Goal: Task Accomplishment & Management: Use online tool/utility

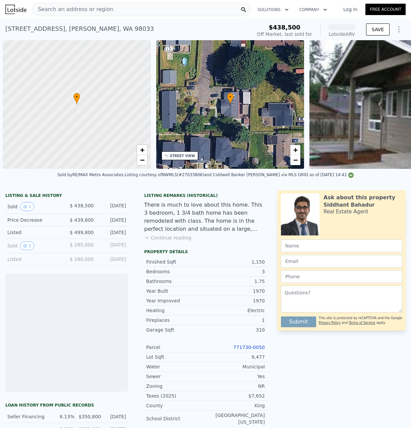
scroll to position [0, 3]
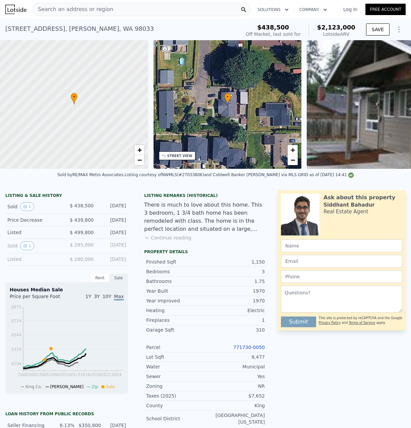
click at [392, 26] on div at bounding box center [398, 29] width 16 height 13
click at [401, 37] on div "SAVE" at bounding box center [386, 31] width 40 height 16
click at [399, 32] on icon "Show Options" at bounding box center [399, 29] width 1 height 5
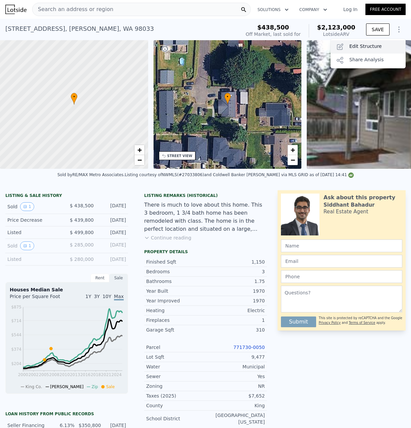
click at [377, 47] on div "Edit Structure" at bounding box center [368, 46] width 75 height 13
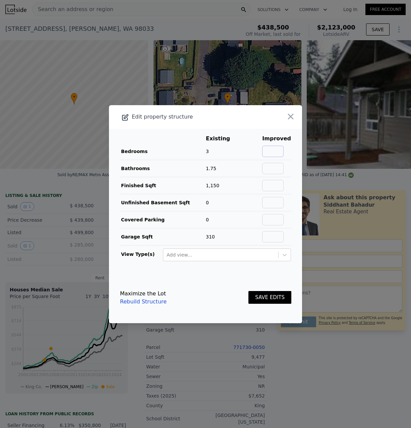
click at [275, 153] on input "text" at bounding box center [272, 151] width 21 height 11
type input "3"
type input "1.75"
click at [269, 302] on button "SAVE EDITS" at bounding box center [269, 297] width 43 height 13
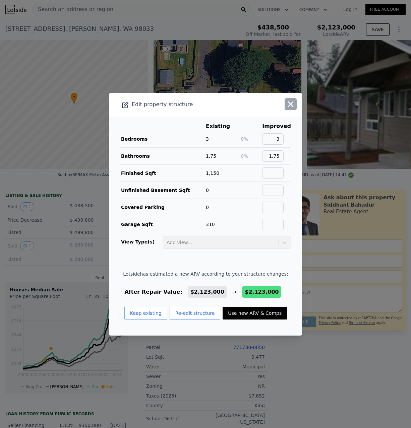
click at [293, 101] on icon "button" at bounding box center [291, 104] width 6 height 6
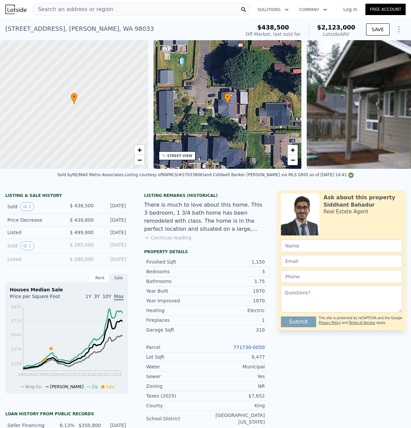
scroll to position [0, 0]
click at [400, 25] on button "Show Options" at bounding box center [398, 29] width 13 height 13
click at [379, 45] on div "Edit Structure" at bounding box center [368, 46] width 75 height 13
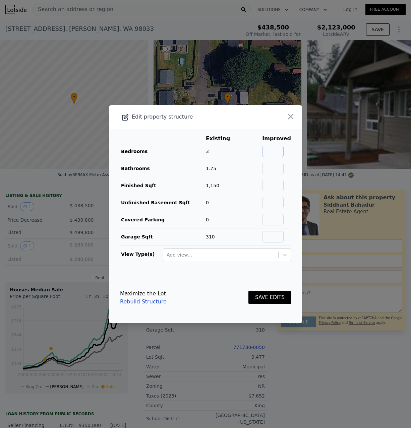
click at [277, 152] on input "text" at bounding box center [272, 151] width 21 height 11
type input "3"
type input "1.75"
type input "1150"
type input "0"
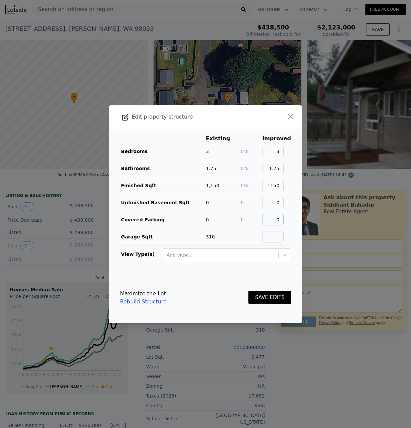
type input "0"
type input "310"
click at [265, 302] on button "SAVE EDITS" at bounding box center [269, 297] width 43 height 13
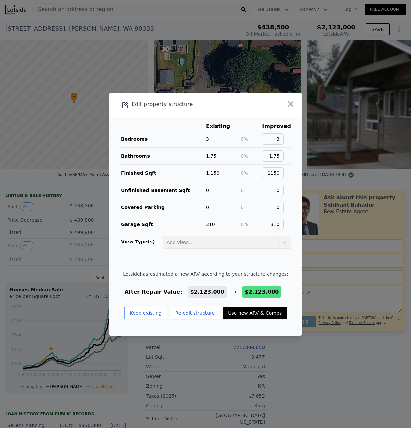
click at [291, 102] on icon "button" at bounding box center [291, 104] width 6 height 6
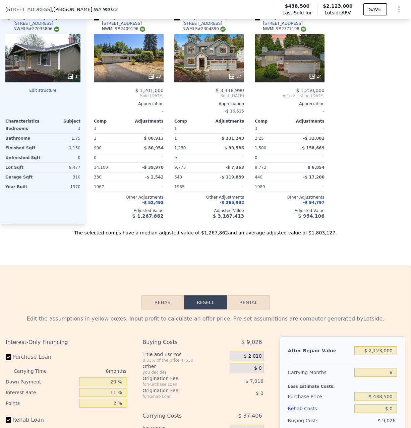
scroll to position [899, 0]
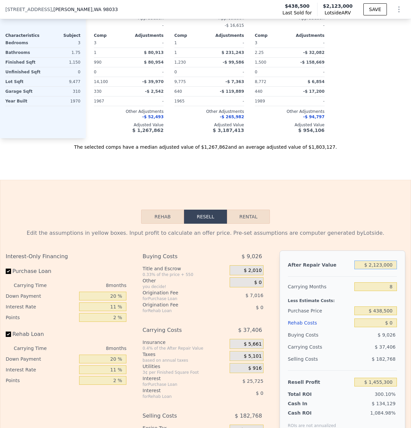
click at [372, 262] on input "$ 2,123,000" at bounding box center [375, 265] width 43 height 9
type input "$ 120"
type input "-$ 479,711"
type input "$ 1,200"
type input "-$ 478,727"
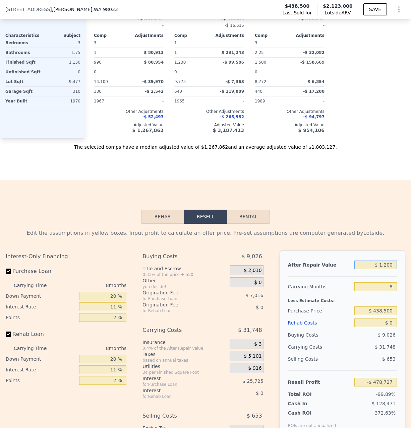
type input "$ 12,000"
type input "-$ 468,883"
type input "$ 120,000"
type input "-$ 370,441"
type input "$ 1,200,000"
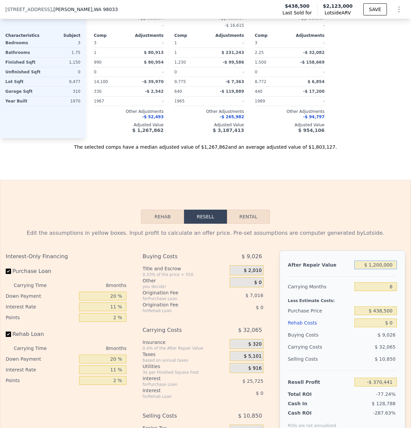
type input "$ 613,983"
type input "$ 1,200,000"
type input "5"
type input "$ 627,087"
type input "5"
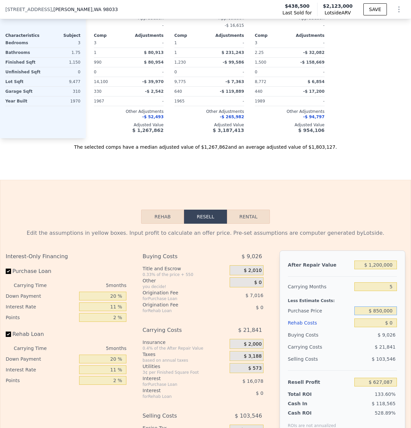
type input "$ 850,000"
type input "$ 192,547"
type input "$ 1"
type input "$ 192,546"
type input "$ 12"
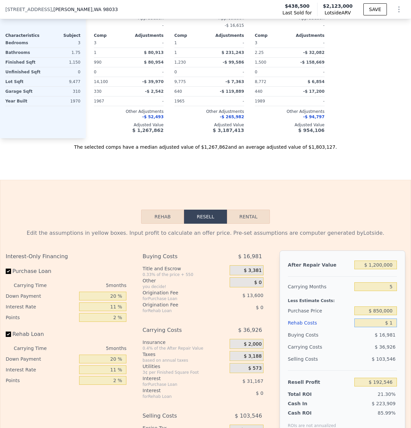
type input "$ 192,535"
type input "$ 120"
type input "$ 192,420"
type input "$ 1,200"
type input "$ 191,283"
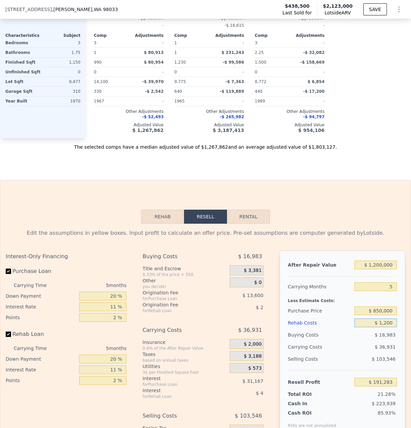
type input "$ 12,000"
type input "$ 179,915"
type input "$ 120,000"
type input "$ 66,227"
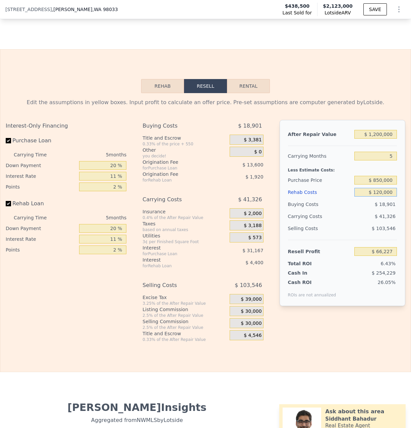
scroll to position [1027, 0]
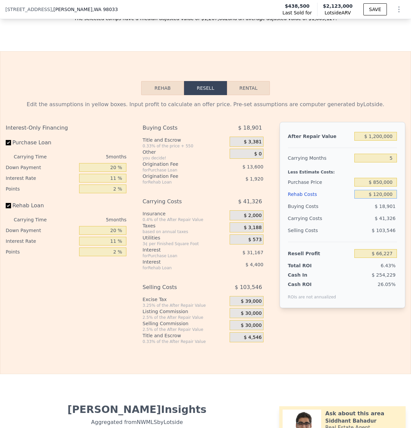
type input "$ 120,000"
click at [111, 174] on input "11 %" at bounding box center [102, 178] width 47 height 9
type input "9 %"
type input "$ 71,892"
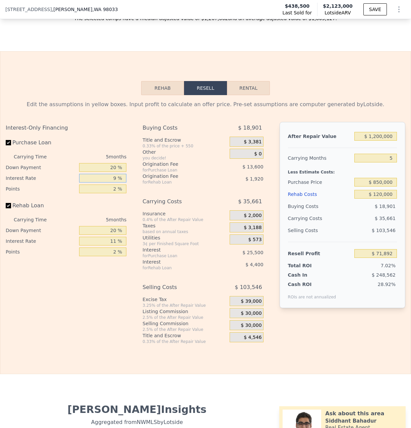
type input "9 %"
type input "0 %"
type input "$ 85,492"
type input "1 %"
type input "$ 78,692"
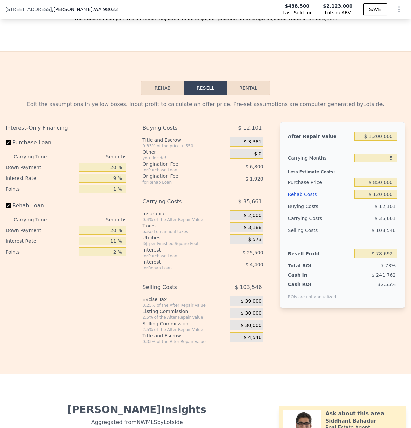
type input "1 %"
click at [325, 130] on div "After Repair Value" at bounding box center [320, 136] width 64 height 12
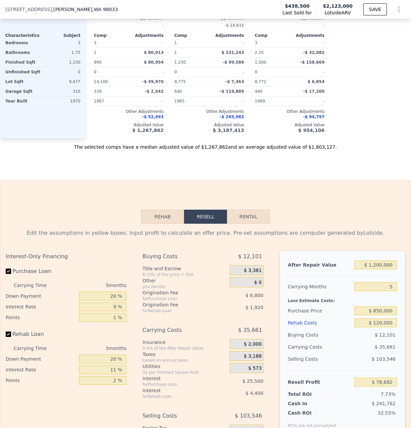
scroll to position [899, 0]
click at [380, 307] on input "$ 850,000" at bounding box center [375, 311] width 43 height 9
type input "$ 800,000"
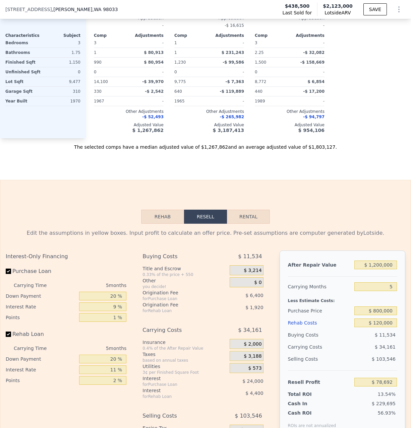
type input "$ 130,759"
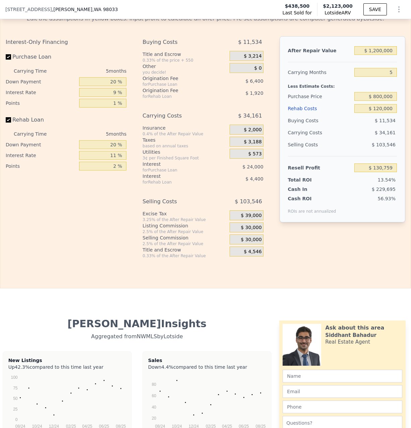
scroll to position [1027, 0]
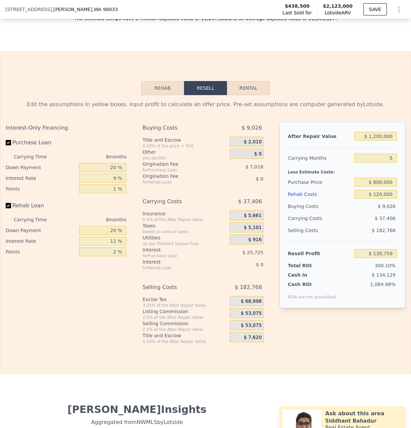
type input "$ 2,123,000"
type input "8"
type input "$ 0"
type input "$ 1,455,300"
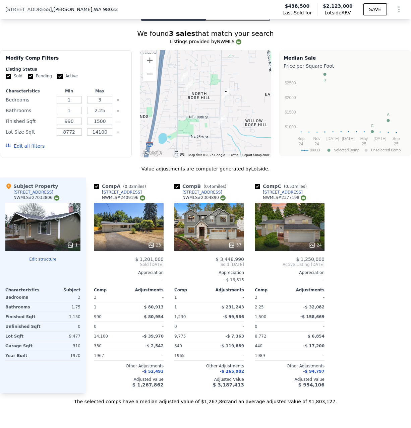
scroll to position [641, 0]
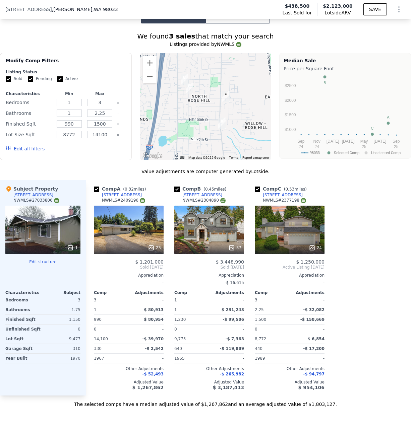
click at [187, 78] on img "12515 NE 107th Pl" at bounding box center [184, 79] width 7 height 11
click at [221, 121] on img "9714 132nd Ave NE" at bounding box center [221, 123] width 7 height 11
click at [187, 92] on img "10428 126th Ave NE" at bounding box center [189, 88] width 7 height 11
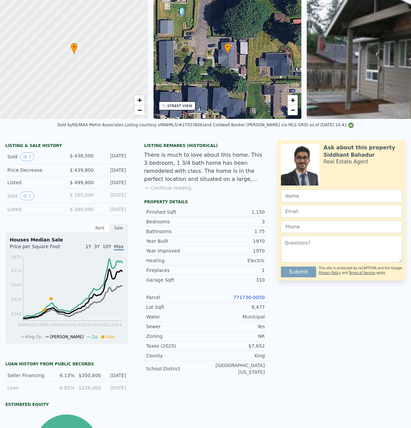
scroll to position [0, 0]
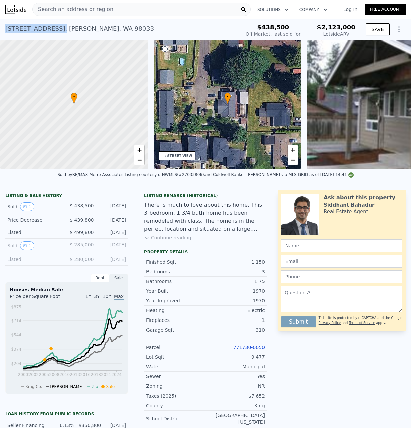
drag, startPoint x: 31, startPoint y: 30, endPoint x: 3, endPoint y: 32, distance: 28.2
click at [5, 32] on div "10350 133rd Ave NE , Redmond , WA 98033" at bounding box center [79, 28] width 149 height 9
copy div "10350 133rd Ave NE ,"
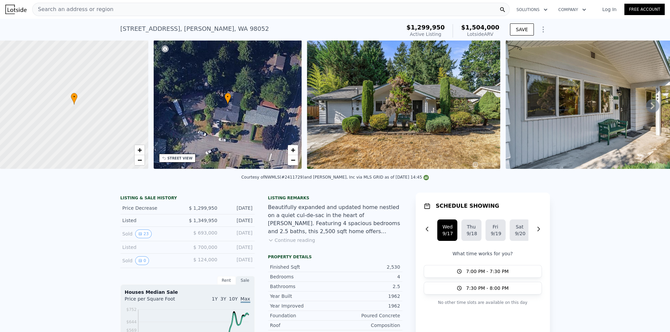
drag, startPoint x: 162, startPoint y: 18, endPoint x: 190, endPoint y: -19, distance: 46.7
click at [545, 26] on icon "Show Options" at bounding box center [543, 29] width 8 height 8
click at [517, 46] on div "Edit Structure" at bounding box center [511, 46] width 75 height 13
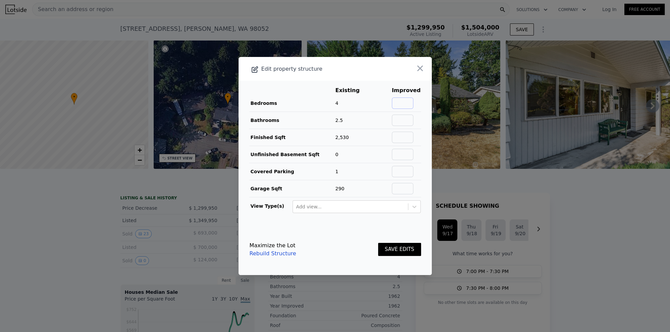
click at [404, 101] on input "text" at bounding box center [402, 103] width 21 height 11
type input "4"
type input "2.5"
type input "2530"
click at [411, 192] on input "text" at bounding box center [402, 188] width 21 height 11
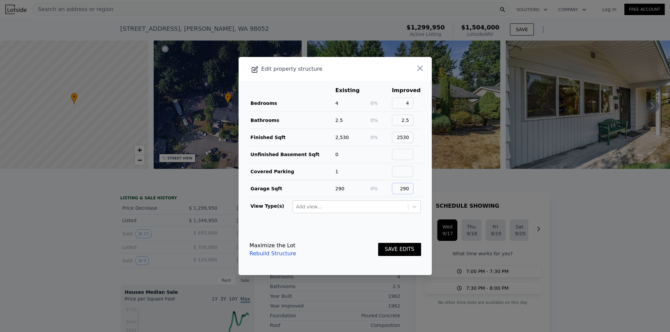
type input "290"
click at [413, 253] on button "SAVE EDITS" at bounding box center [399, 249] width 43 height 13
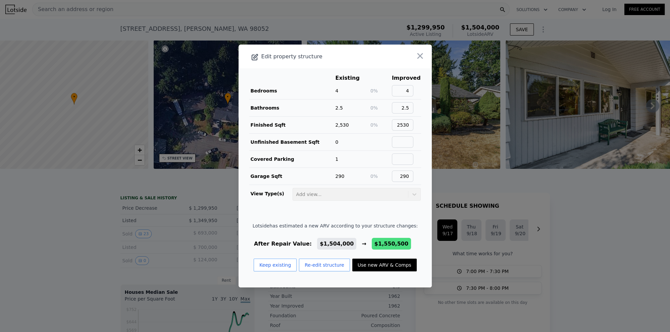
click at [420, 62] on div at bounding box center [412, 57] width 39 height 24
click at [420, 56] on icon "button" at bounding box center [419, 55] width 9 height 9
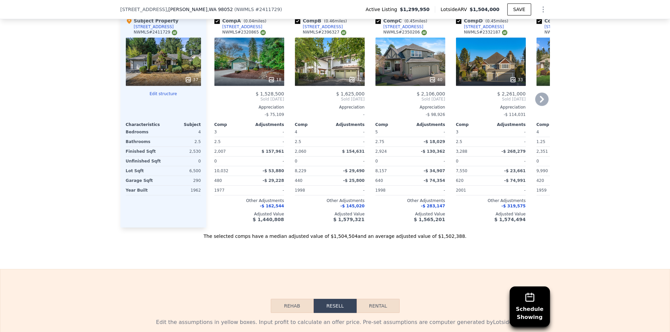
scroll to position [736, 0]
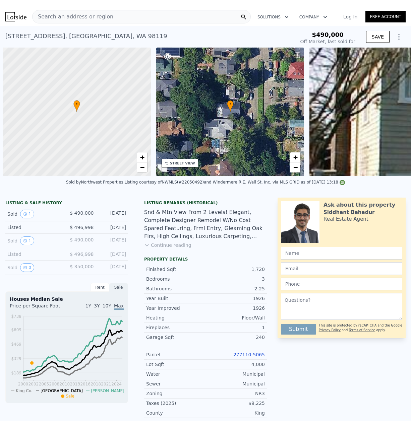
scroll to position [0, 324]
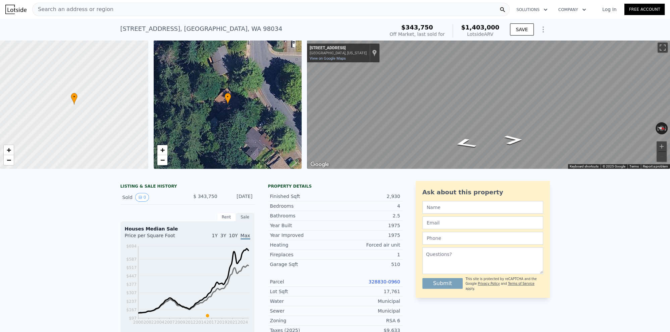
drag, startPoint x: 171, startPoint y: 31, endPoint x: 110, endPoint y: 29, distance: 61.7
click at [120, 29] on div "14549 119th Ave NE , King County , WA 98034" at bounding box center [201, 28] width 162 height 9
copy div "14549 119th Ave N"
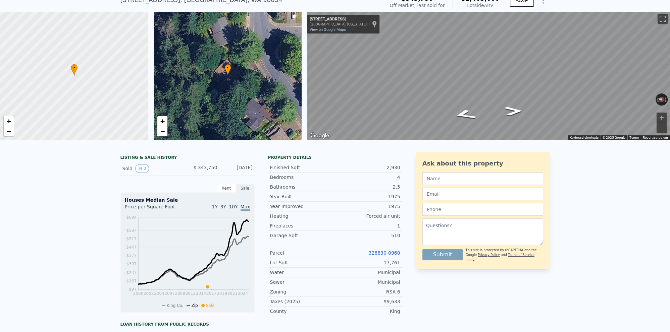
scroll to position [128, 0]
